Goal: Navigation & Orientation: Go to known website

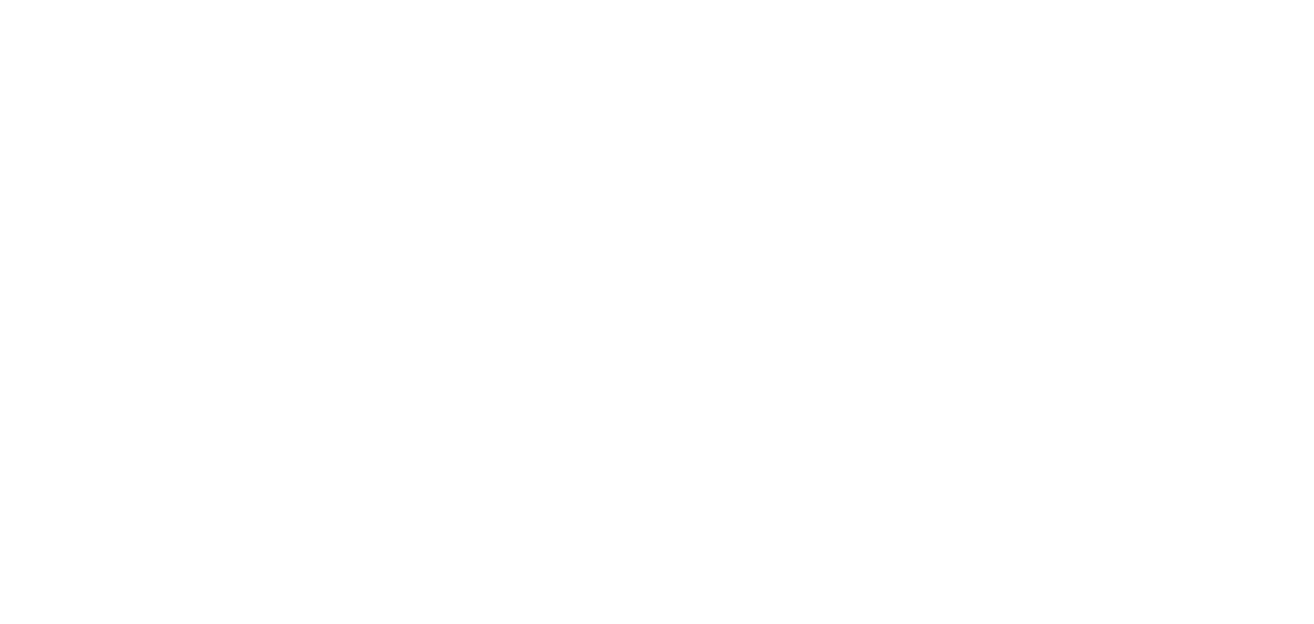
select select
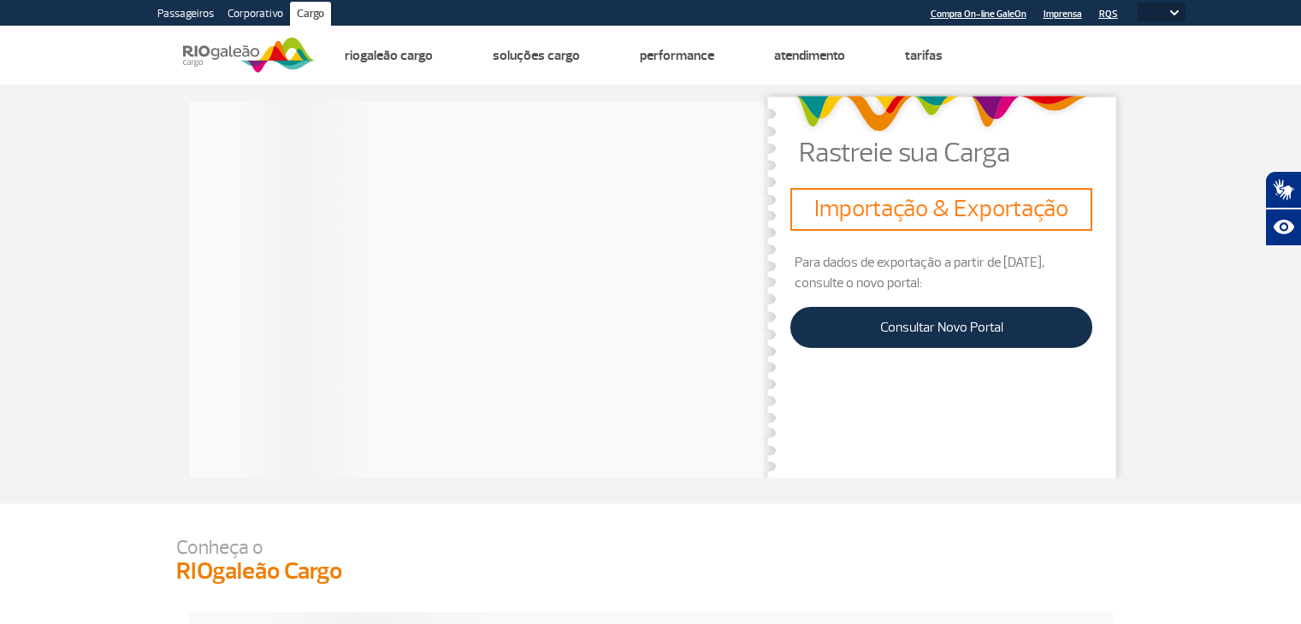
select select
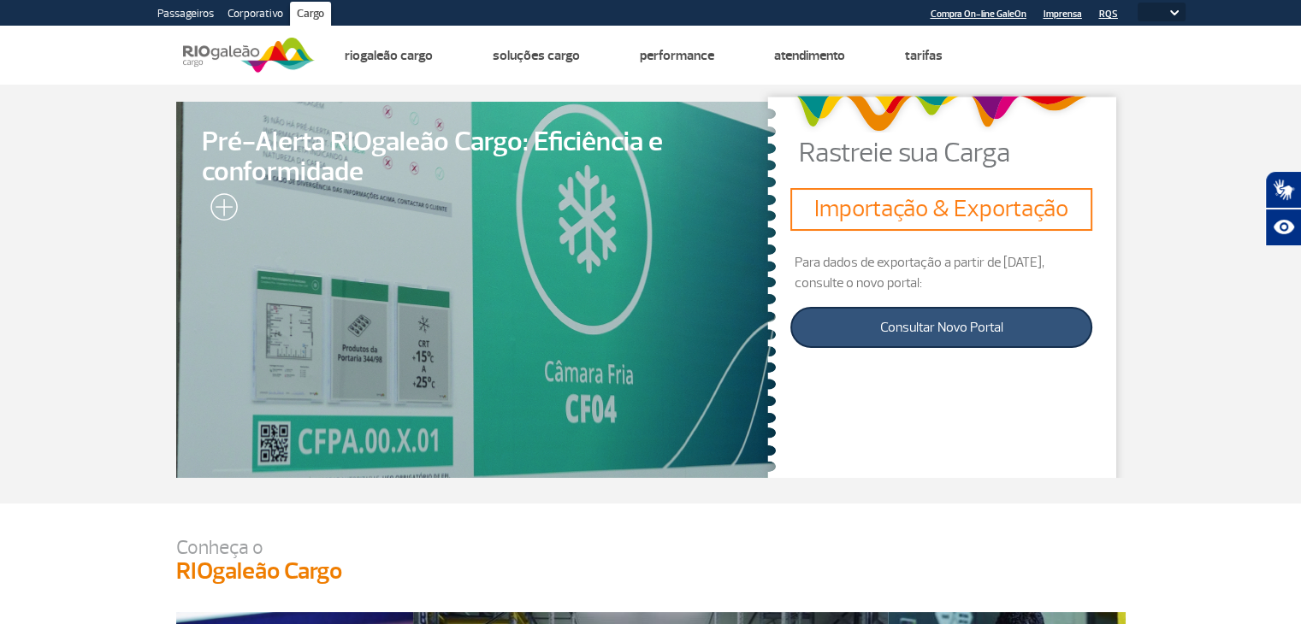
click at [955, 329] on link "Consultar Novo Portal" at bounding box center [941, 327] width 302 height 41
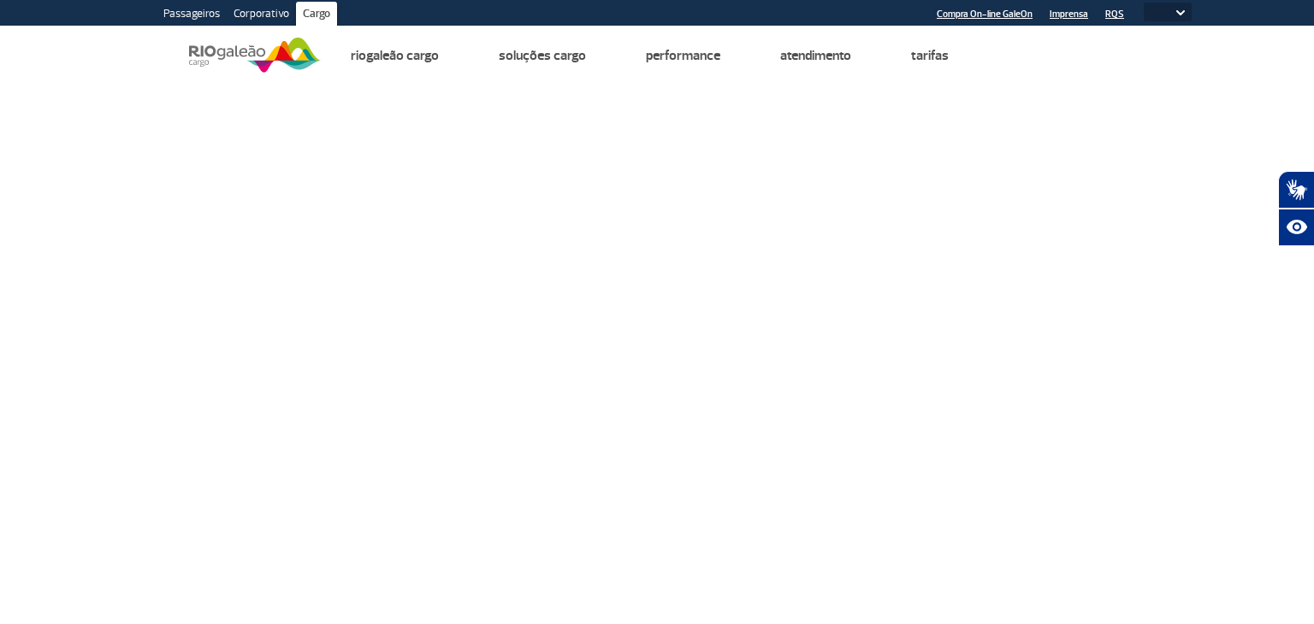
select select
